Goal: Information Seeking & Learning: Learn about a topic

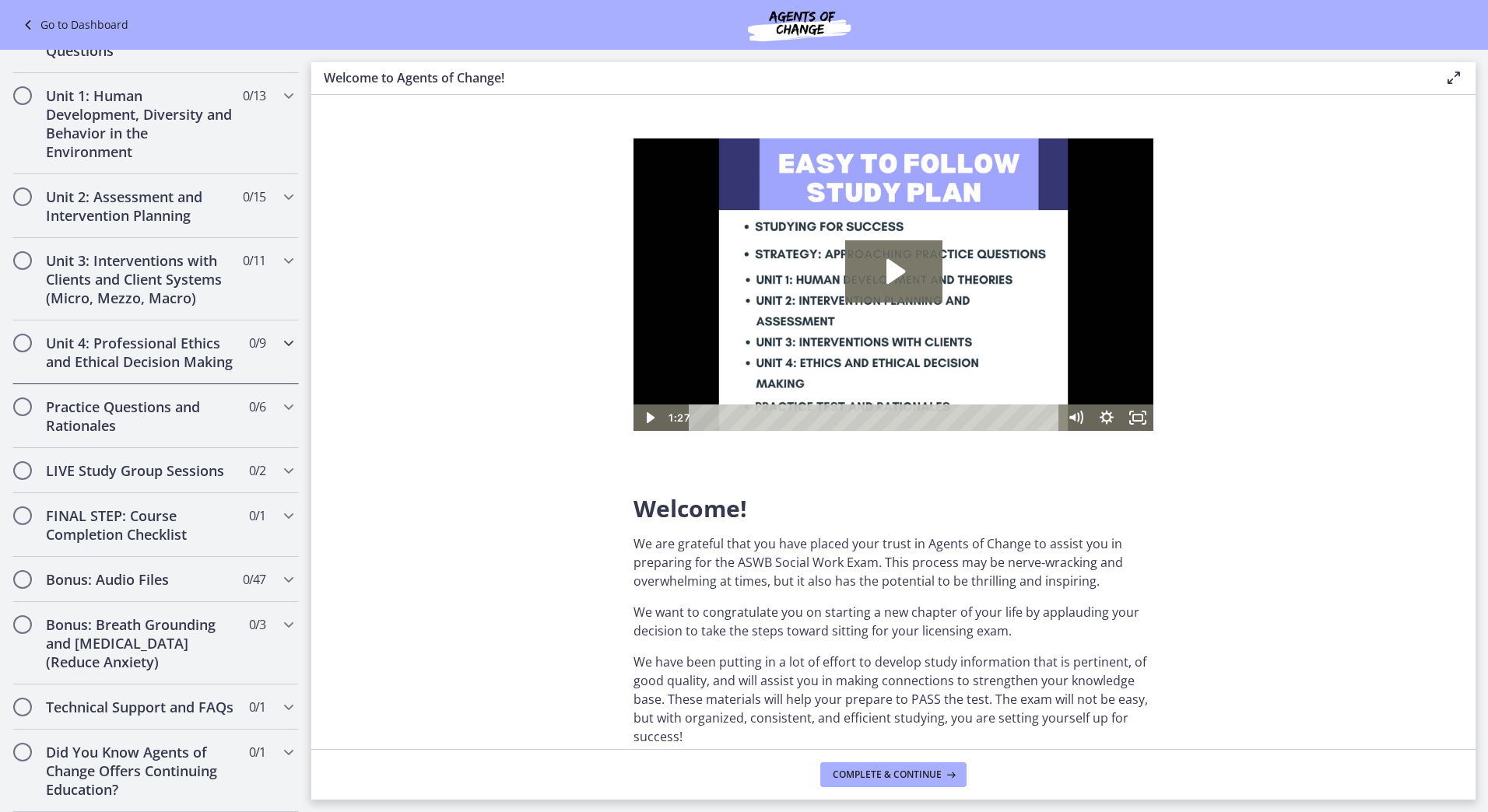
scroll to position [1068, 0]
click at [279, 188] on icon "Chapters" at bounding box center [288, 197] width 19 height 19
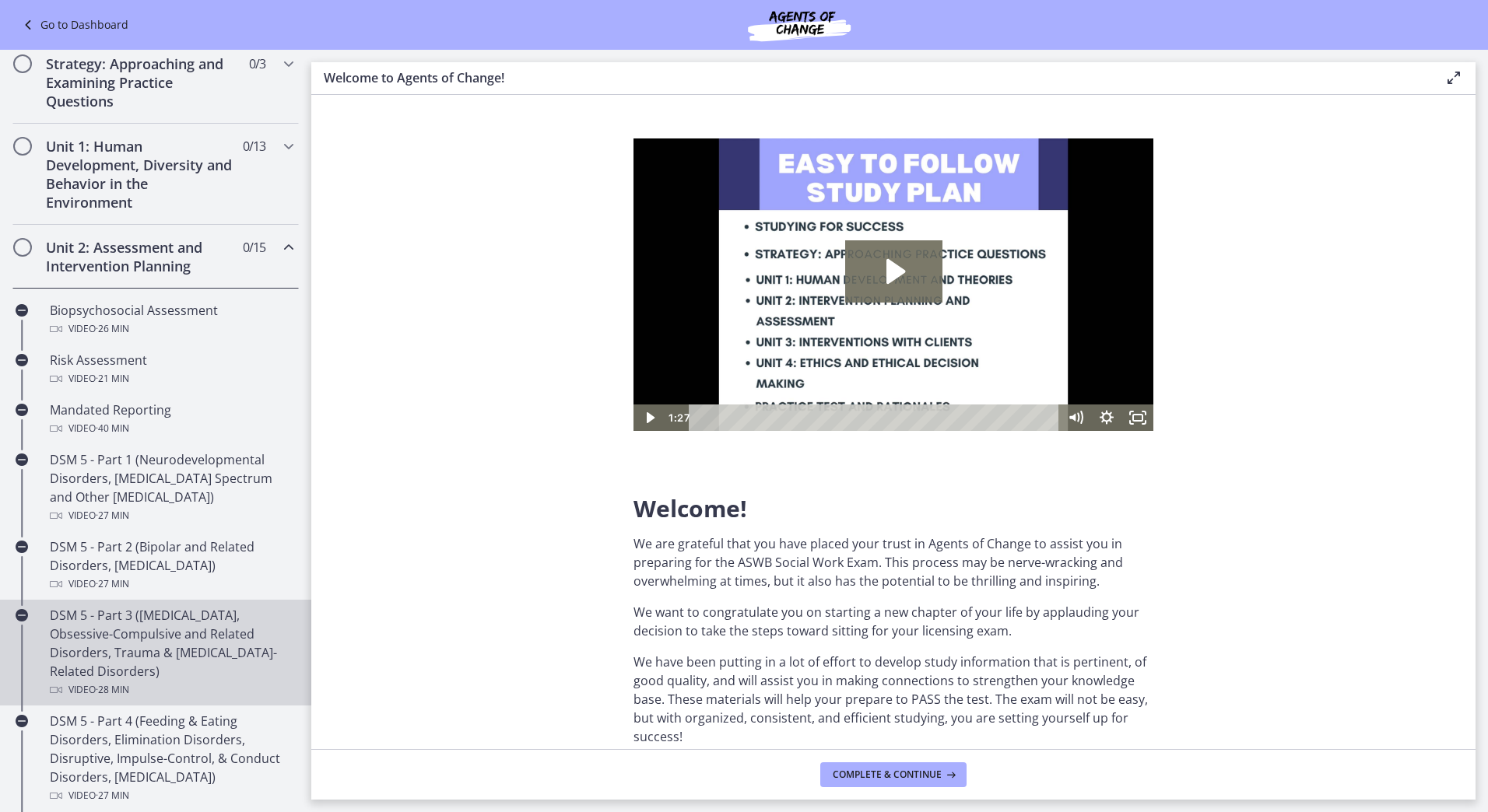
scroll to position [275, 0]
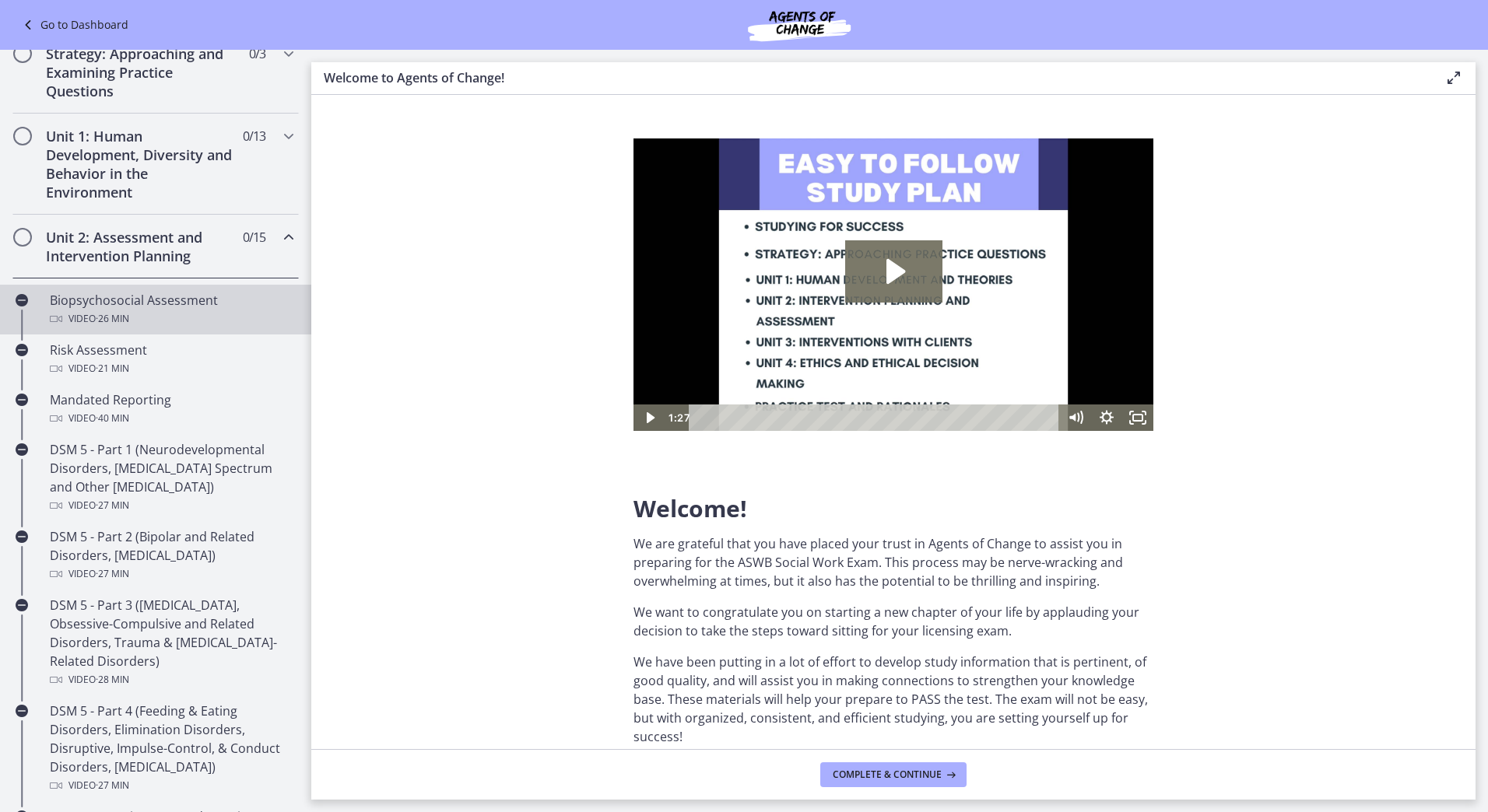
click at [130, 302] on div "Biopsychosocial Assessment Video · 26 min" at bounding box center [171, 309] width 242 height 38
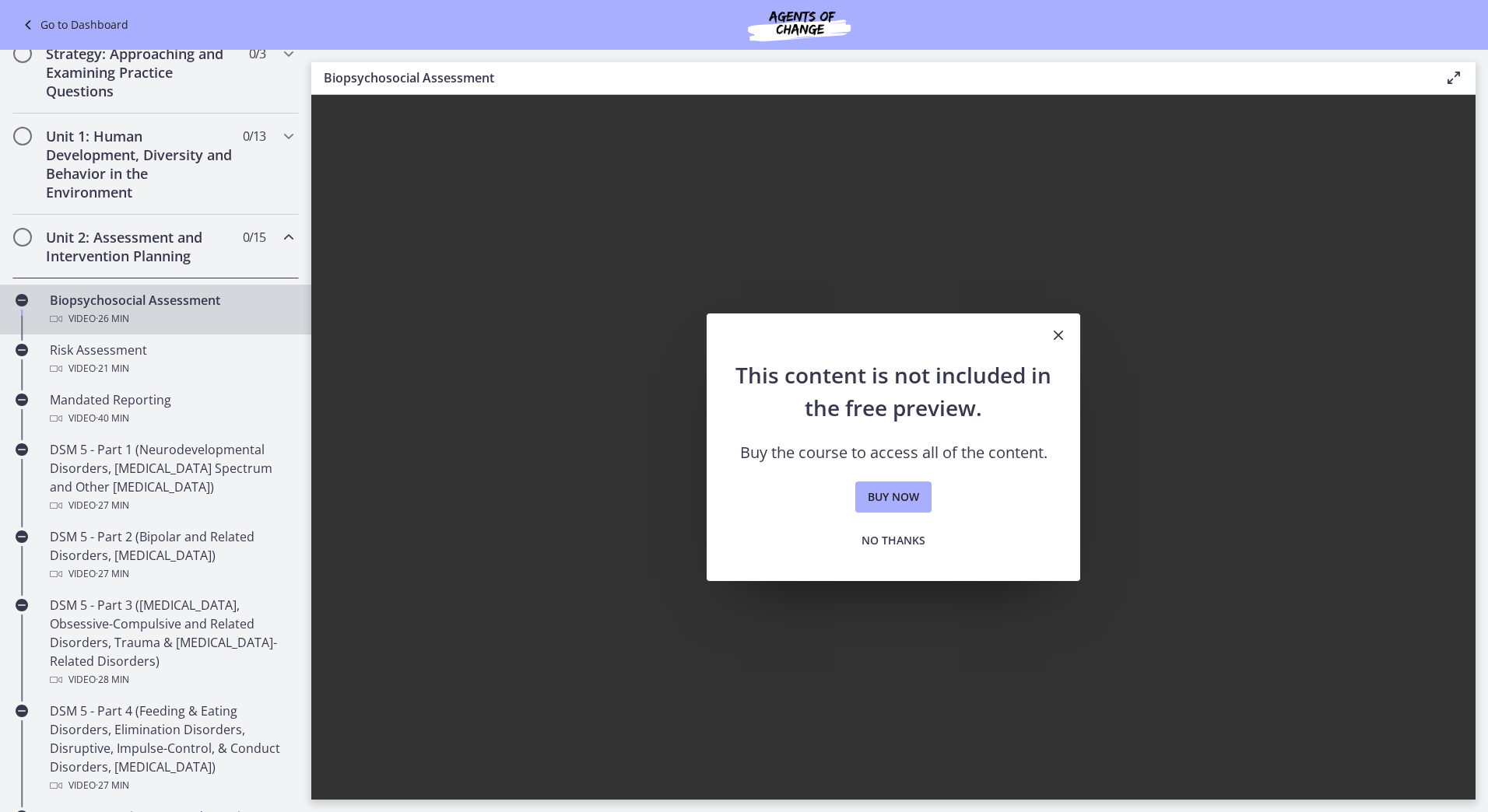
click at [1059, 338] on icon "Close" at bounding box center [1058, 334] width 19 height 19
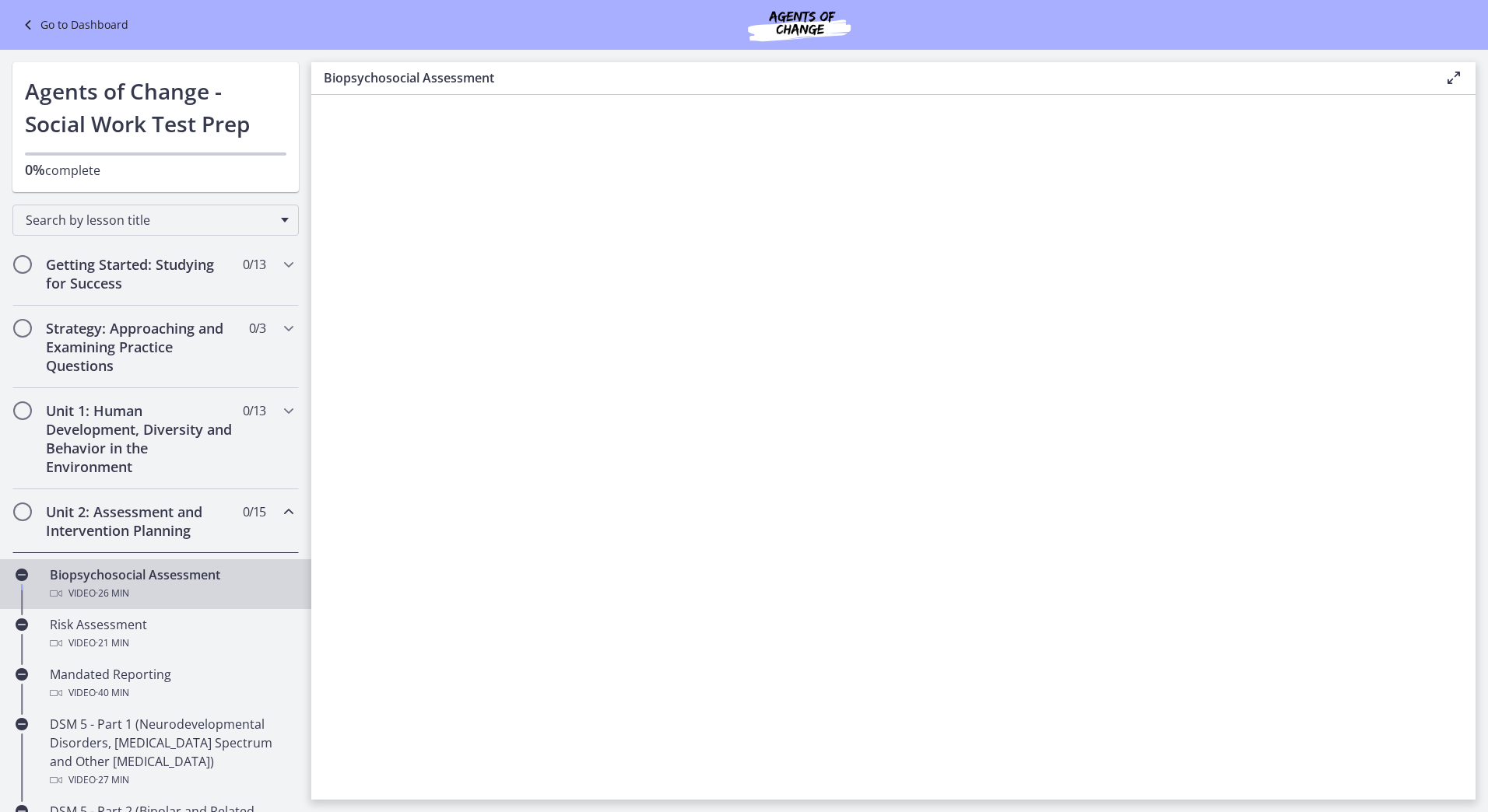
click at [28, 23] on icon at bounding box center [30, 24] width 21 height 19
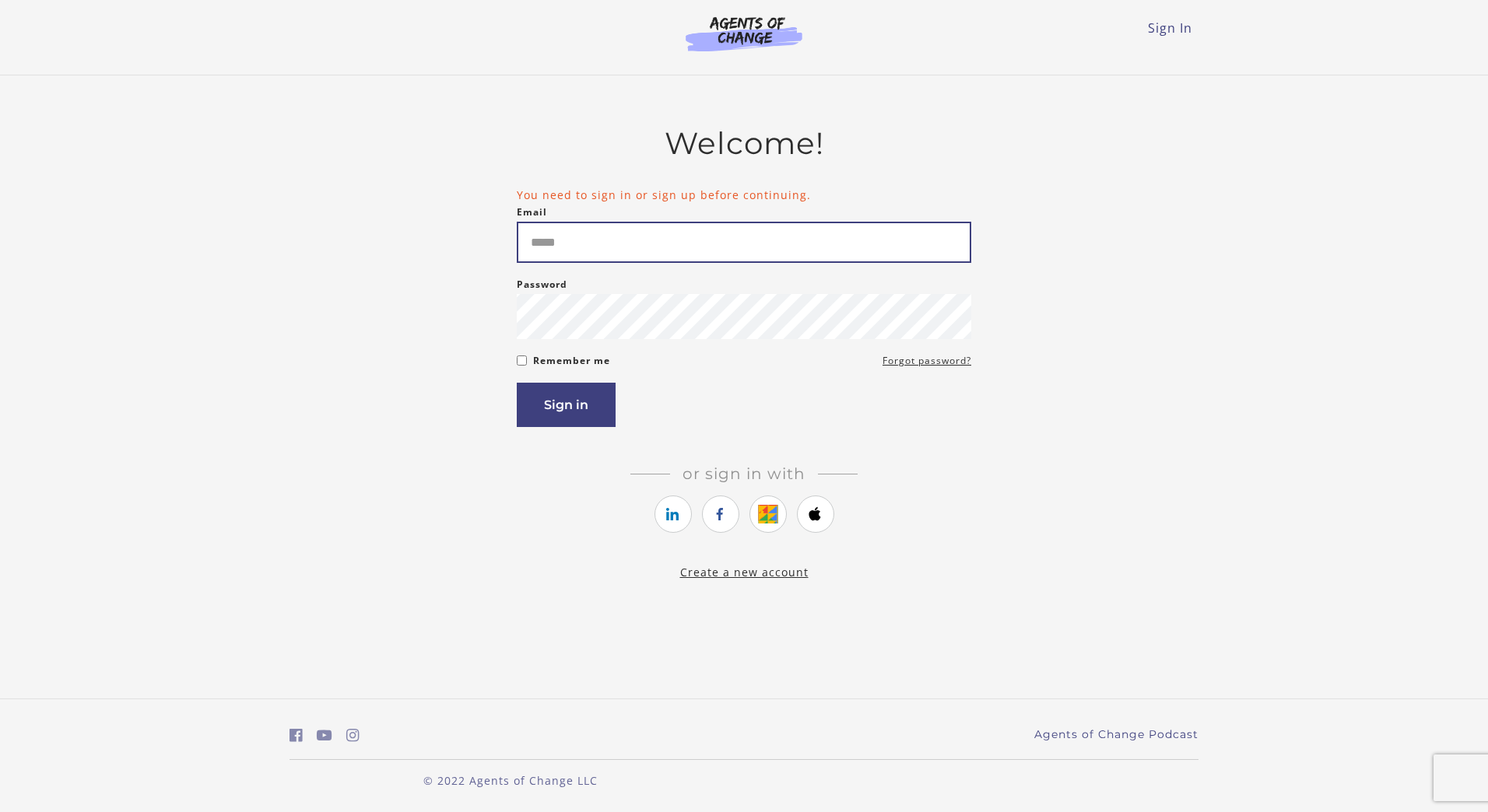
click at [544, 225] on input "Email" at bounding box center [744, 242] width 455 height 41
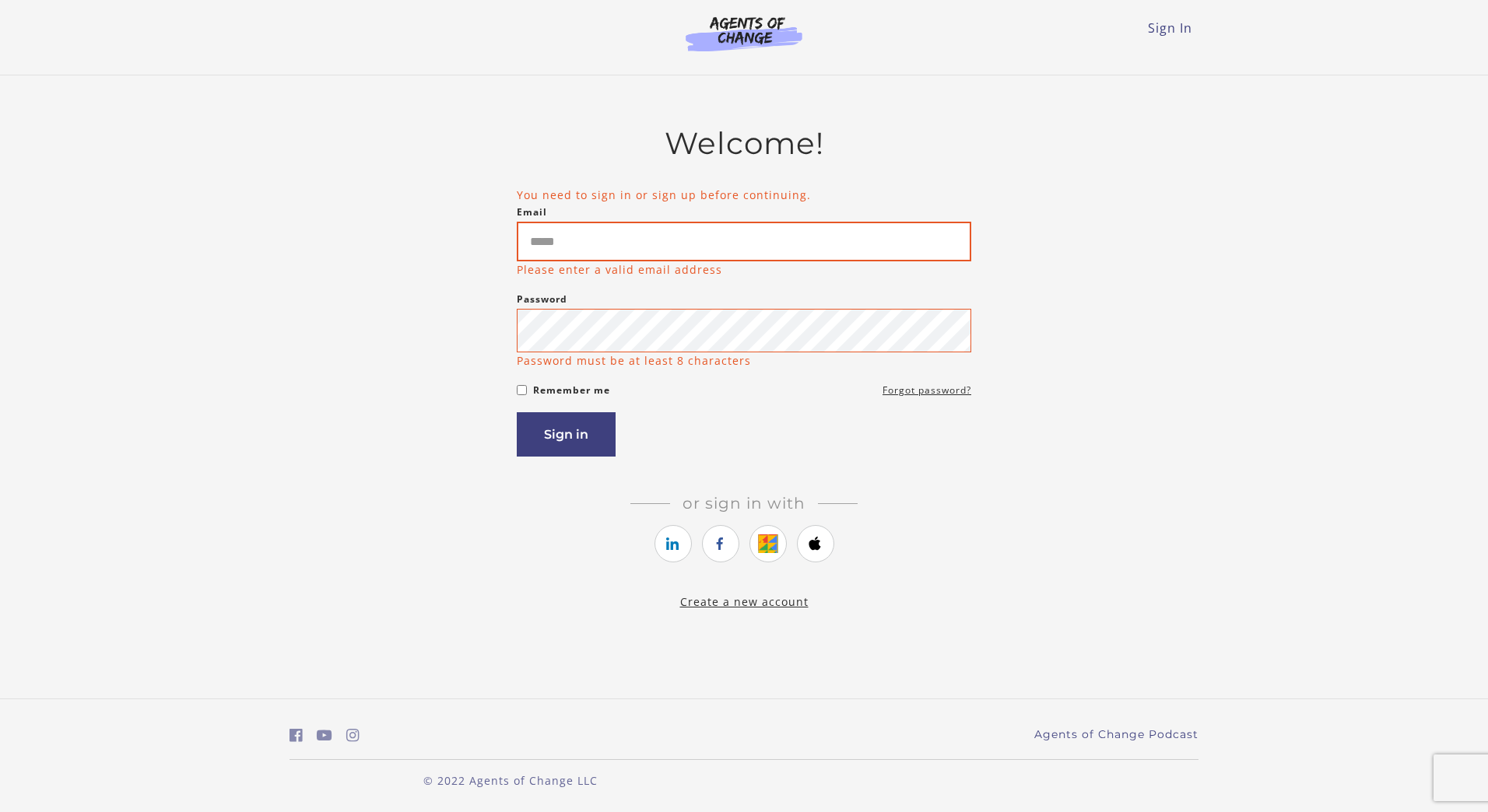
click at [536, 234] on input "Email" at bounding box center [744, 241] width 455 height 39
